Goal: Information Seeking & Learning: Learn about a topic

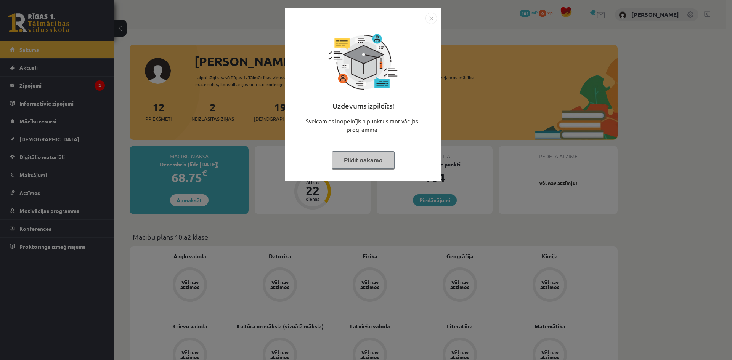
click at [356, 157] on button "Pildīt nākamo" at bounding box center [363, 160] width 63 height 18
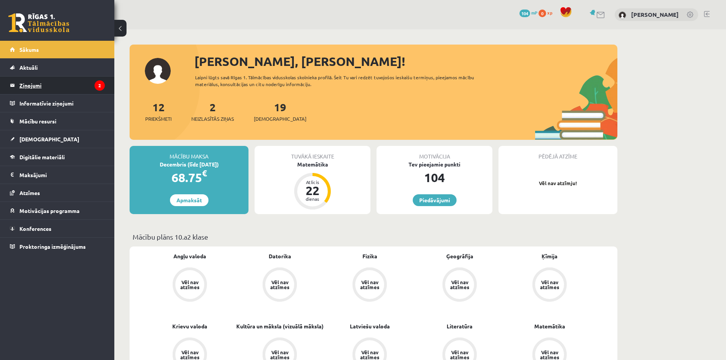
click at [61, 88] on legend "Ziņojumi 2" at bounding box center [61, 86] width 85 height 18
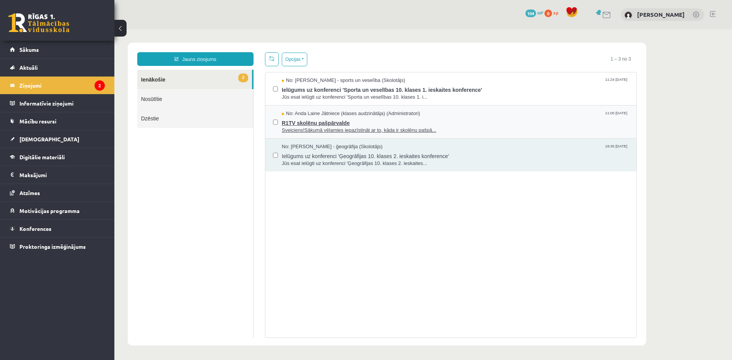
click at [475, 124] on span "R1TV skolēnu pašpārvalde" at bounding box center [455, 122] width 347 height 10
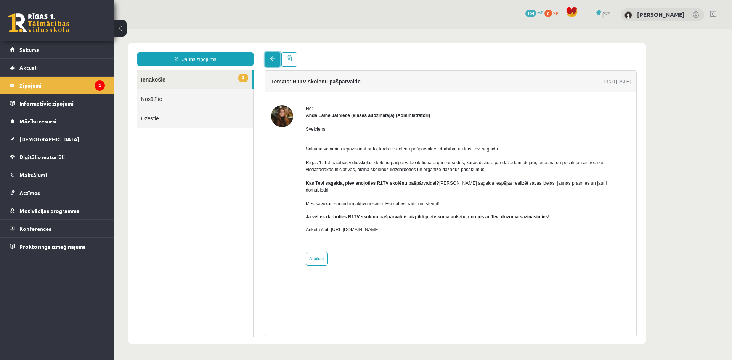
click at [269, 59] on link at bounding box center [272, 59] width 15 height 14
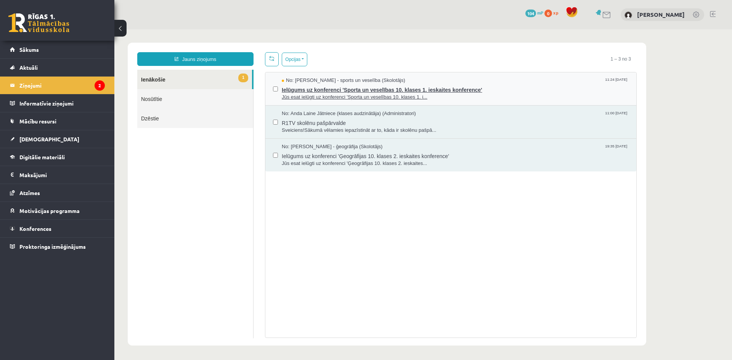
click at [498, 97] on span "Jūs esat ielūgti uz konferenci 'Sporta un veselības 10. klases 1. i..." at bounding box center [455, 97] width 347 height 7
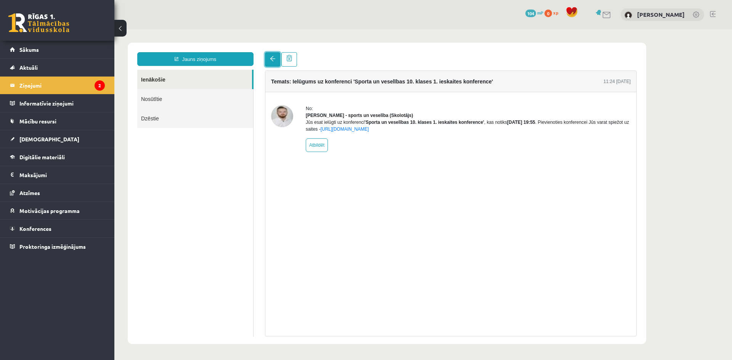
click at [269, 64] on link at bounding box center [272, 59] width 15 height 14
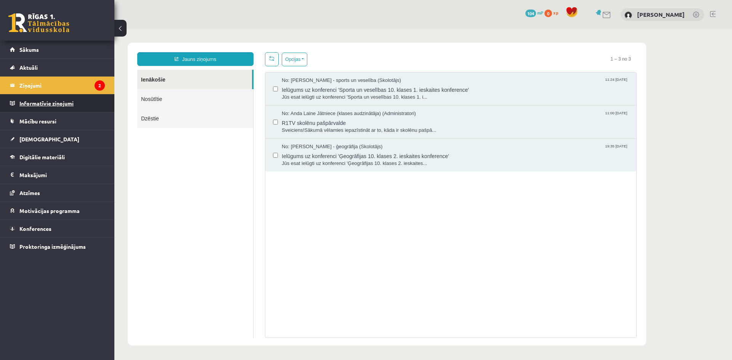
click at [44, 109] on legend "Informatīvie ziņojumi 0" at bounding box center [61, 104] width 85 height 18
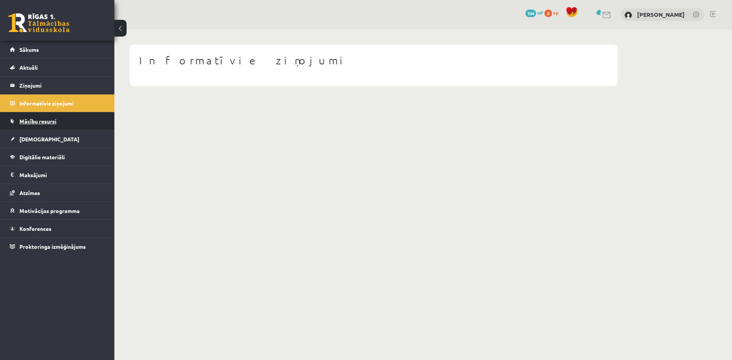
click at [47, 123] on span "Mācību resursi" at bounding box center [37, 121] width 37 height 7
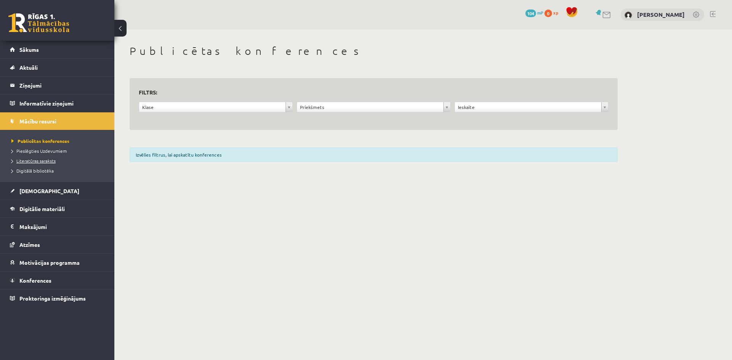
click at [53, 162] on span "Literatūras saraksts" at bounding box center [33, 161] width 44 height 6
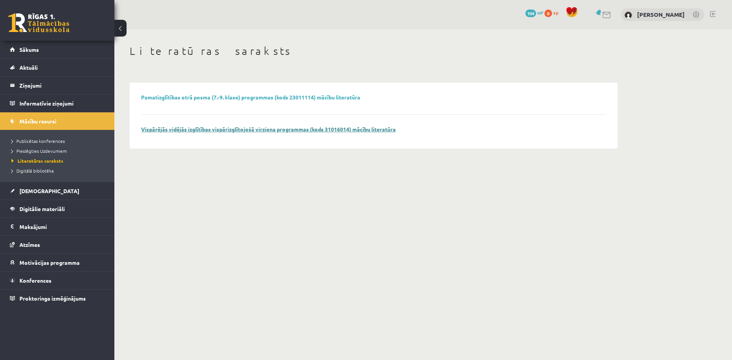
click at [220, 131] on link "Vispārējās vidējās izglītības vispārizglītojošā virziena programmas (kods 31016…" at bounding box center [268, 129] width 255 height 7
click at [44, 168] on span "Digitālā bibliotēka" at bounding box center [32, 171] width 42 height 6
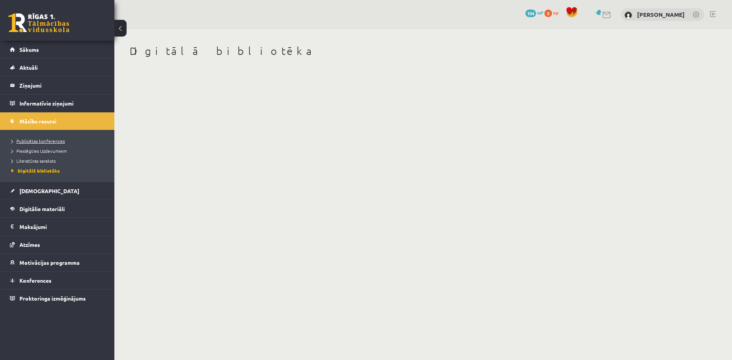
click at [44, 140] on span "Publicētas konferences" at bounding box center [37, 141] width 53 height 6
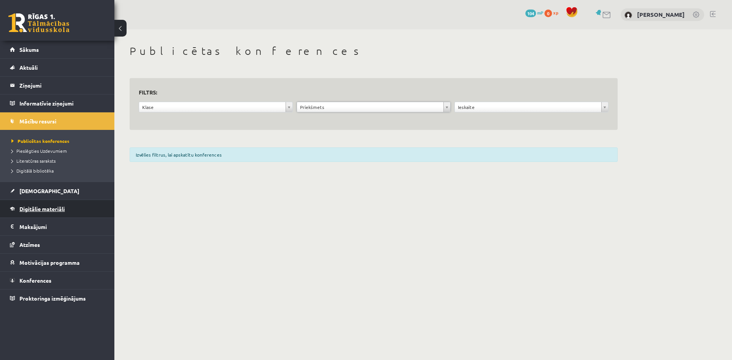
click at [60, 210] on span "Digitālie materiāli" at bounding box center [41, 208] width 45 height 7
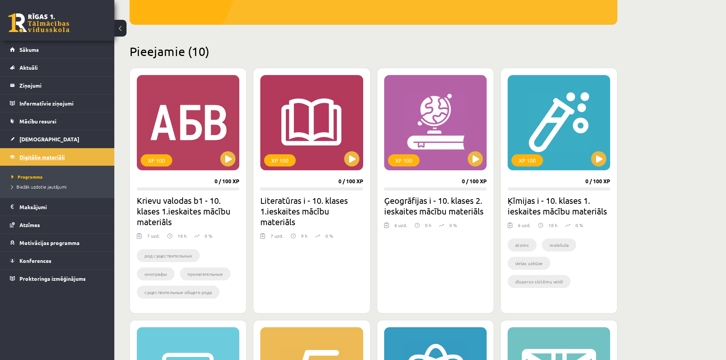
scroll to position [114, 0]
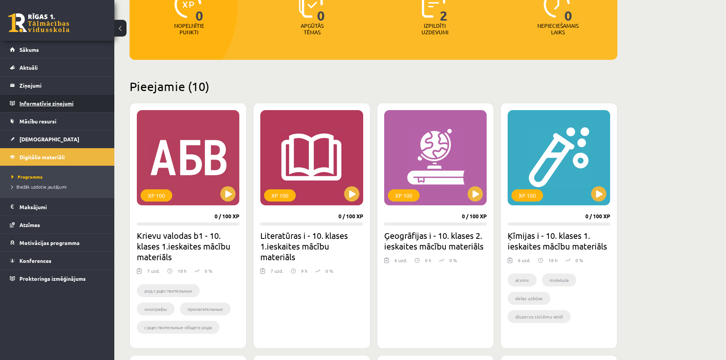
click at [56, 105] on legend "Informatīvie ziņojumi 0" at bounding box center [61, 104] width 85 height 18
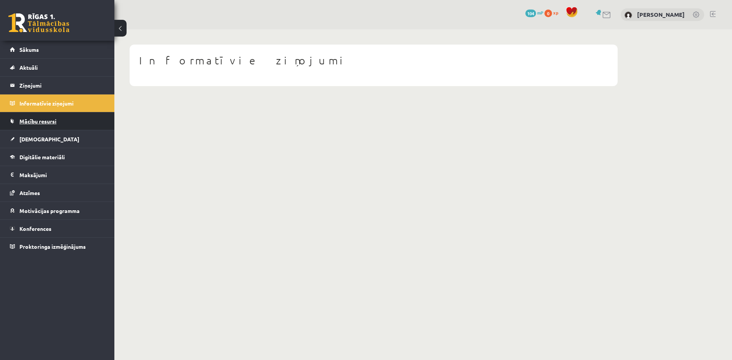
click at [59, 117] on link "Mācību resursi" at bounding box center [57, 121] width 95 height 18
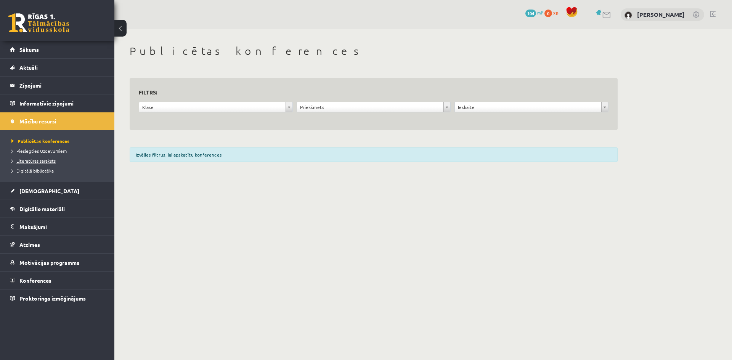
click at [48, 162] on span "Literatūras saraksts" at bounding box center [33, 161] width 44 height 6
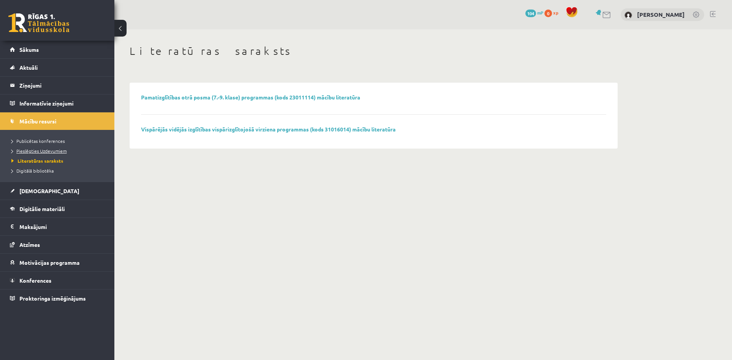
click at [37, 149] on span "Pieslēgties Uzdevumiem" at bounding box center [38, 151] width 55 height 6
